Goal: Navigation & Orientation: Find specific page/section

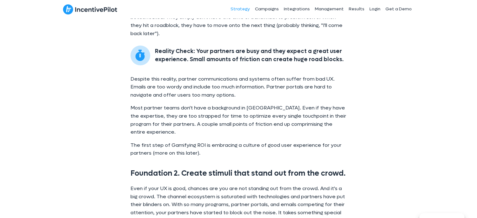
scroll to position [780, 0]
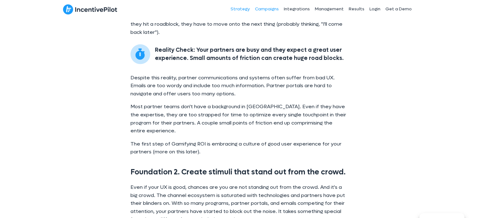
click at [271, 10] on link "Campaigns" at bounding box center [266, 9] width 29 height 16
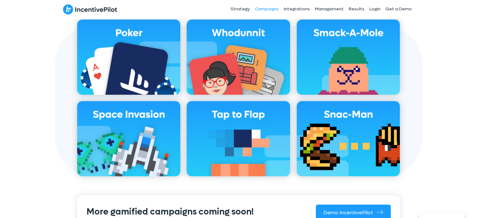
scroll to position [425, 0]
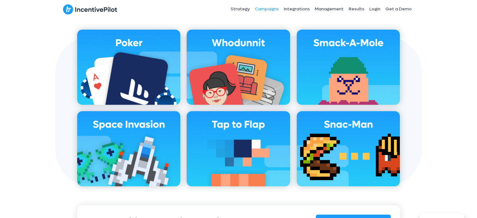
click at [90, 13] on img at bounding box center [90, 9] width 54 height 11
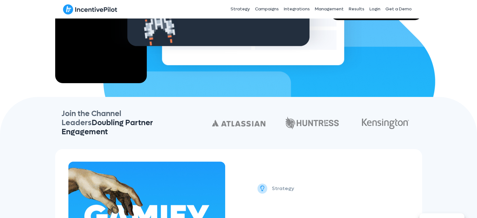
scroll to position [232, 0]
